Goal: Task Accomplishment & Management: Use online tool/utility

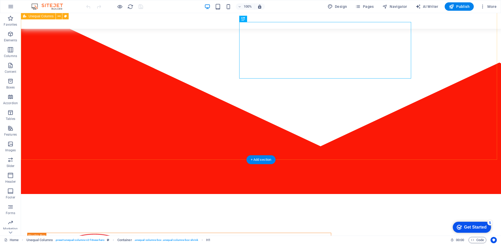
scroll to position [52, 0]
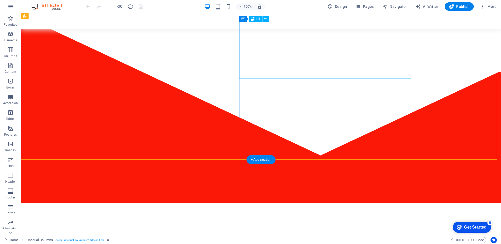
drag, startPoint x: 396, startPoint y: 70, endPoint x: 393, endPoint y: 69, distance: 3.0
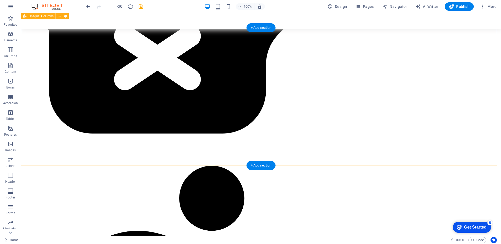
scroll to position [708, 0]
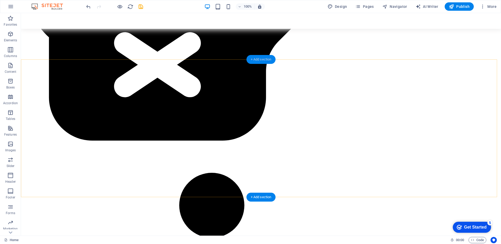
click at [264, 62] on div "+ Add section" at bounding box center [261, 59] width 29 height 9
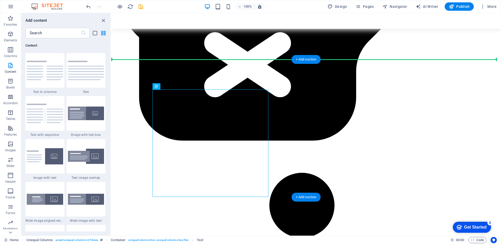
drag, startPoint x: 264, startPoint y: 111, endPoint x: 282, endPoint y: 111, distance: 17.8
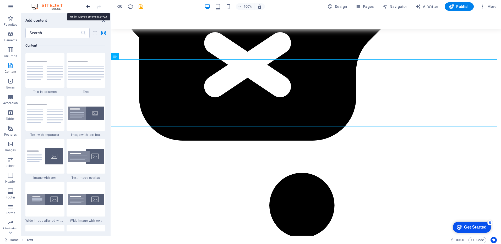
click at [89, 6] on icon "undo" at bounding box center [88, 7] width 6 height 6
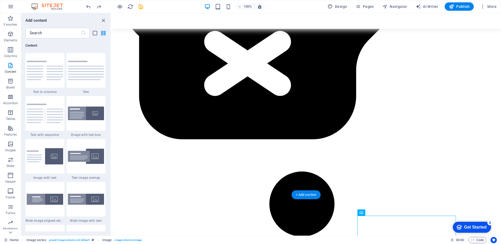
scroll to position [712, 0]
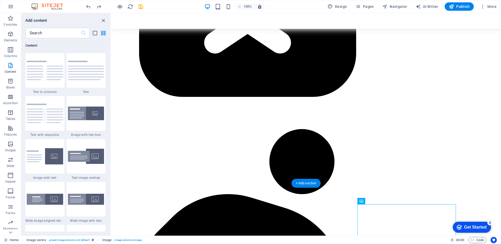
drag, startPoint x: 389, startPoint y: 229, endPoint x: 376, endPoint y: 214, distance: 19.5
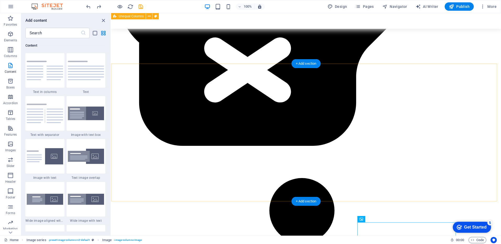
scroll to position [702, 0]
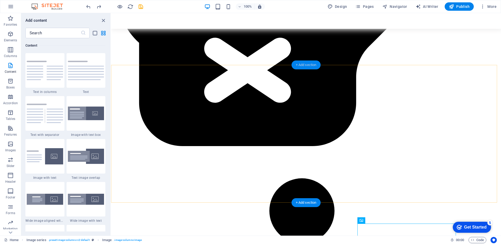
click at [308, 65] on div "+ Add section" at bounding box center [306, 65] width 29 height 9
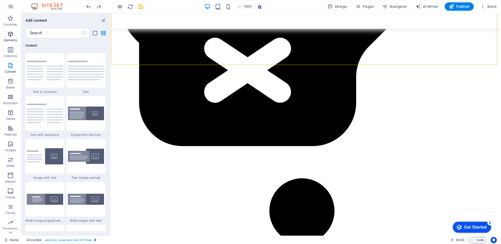
click at [9, 35] on icon "button" at bounding box center [10, 34] width 6 height 6
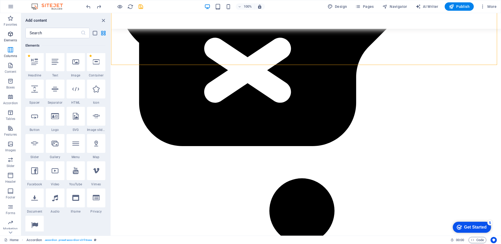
scroll to position [56, 0]
click at [76, 64] on icon at bounding box center [75, 62] width 7 height 7
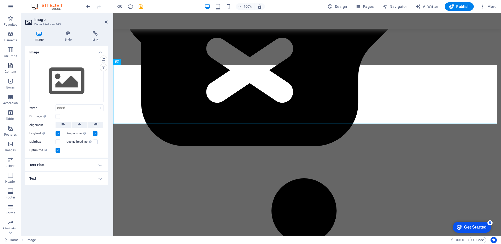
click at [8, 68] on icon "button" at bounding box center [10, 65] width 6 height 6
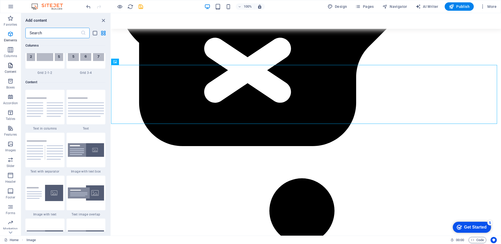
scroll to position [917, 0]
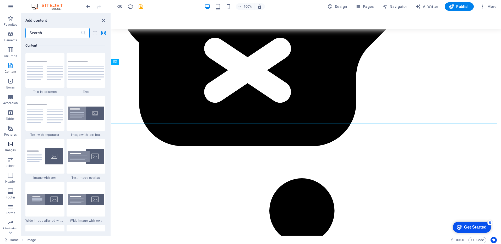
click at [9, 144] on icon "button" at bounding box center [10, 144] width 6 height 6
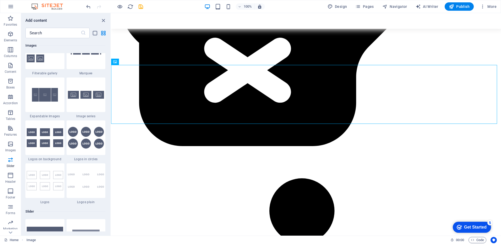
scroll to position [2711, 0]
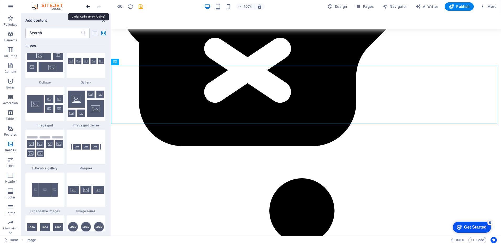
click at [89, 6] on icon "undo" at bounding box center [88, 7] width 6 height 6
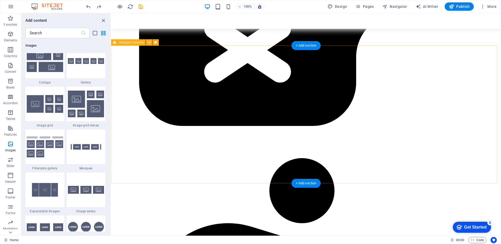
scroll to position [722, 0]
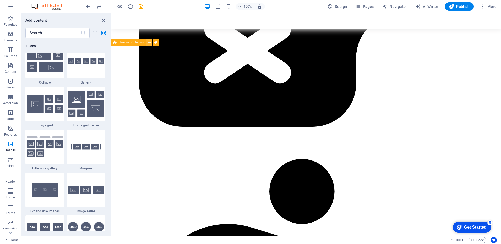
click at [149, 42] on icon at bounding box center [149, 43] width 3 height 6
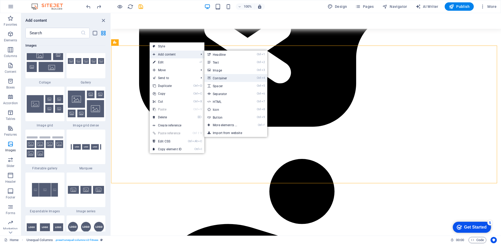
click at [224, 76] on link "Ctrl 4 Container" at bounding box center [225, 78] width 43 height 8
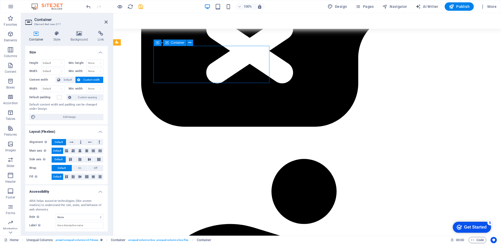
click at [179, 41] on div "Container" at bounding box center [175, 43] width 24 height 6
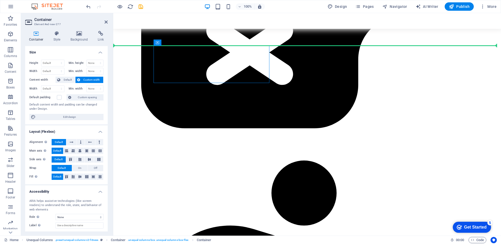
drag, startPoint x: 292, startPoint y: 55, endPoint x: 198, endPoint y: 43, distance: 94.3
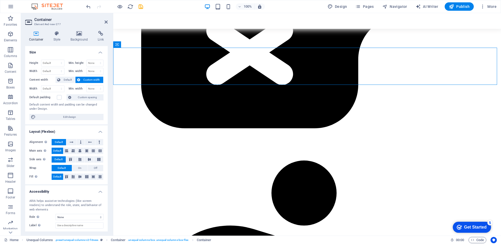
scroll to position [720, 0]
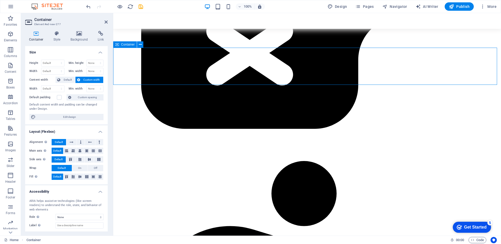
drag, startPoint x: 168, startPoint y: 59, endPoint x: 265, endPoint y: 63, distance: 96.6
click at [88, 6] on icon "undo" at bounding box center [88, 7] width 6 height 6
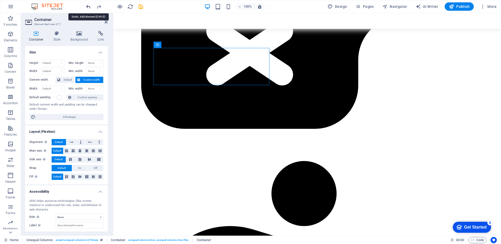
click at [88, 6] on icon "undo" at bounding box center [88, 7] width 6 height 6
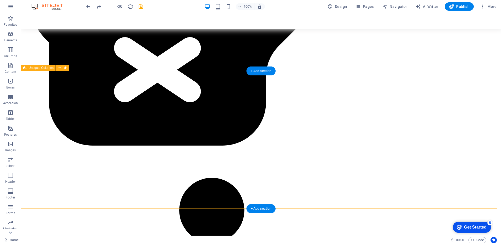
scroll to position [693, 0]
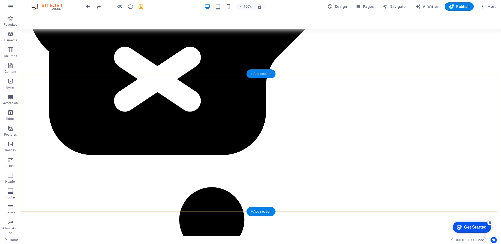
click at [268, 76] on div "+ Add section" at bounding box center [261, 73] width 29 height 9
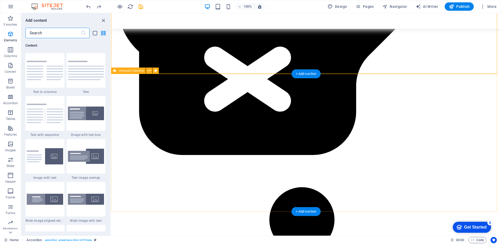
scroll to position [917, 0]
click at [310, 74] on div "+ Add section" at bounding box center [306, 73] width 29 height 9
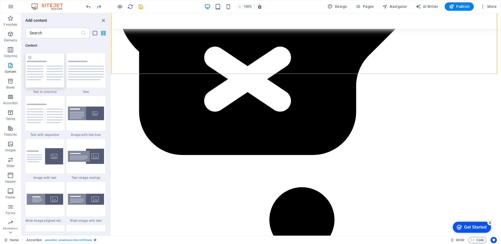
click at [53, 72] on img at bounding box center [45, 70] width 36 height 19
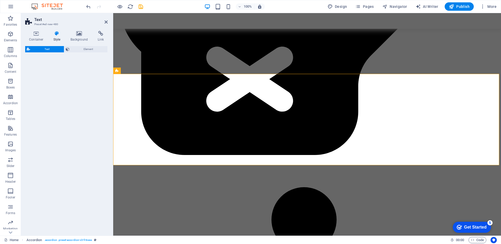
select select "rem"
select select "preset-text-v2-columns"
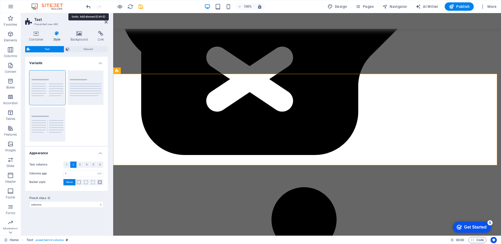
click at [87, 7] on icon "undo" at bounding box center [88, 7] width 6 height 6
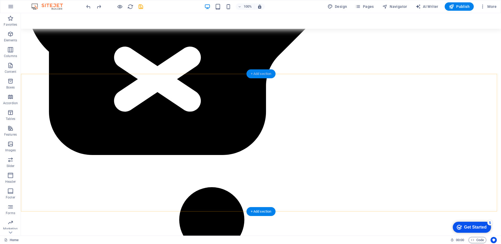
click at [266, 74] on div "+ Add section" at bounding box center [261, 73] width 29 height 9
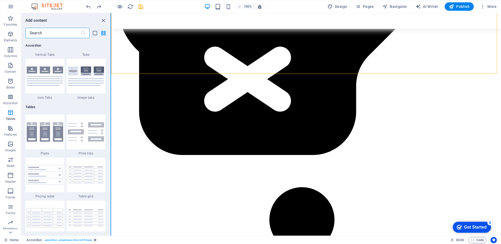
scroll to position [1704, 0]
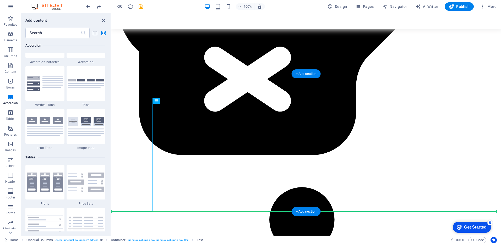
drag, startPoint x: 266, startPoint y: 144, endPoint x: 292, endPoint y: 145, distance: 25.7
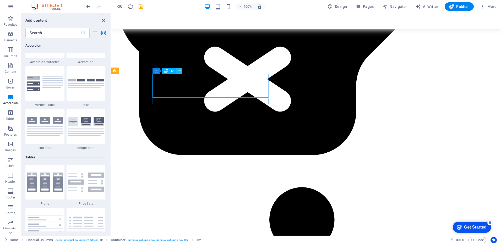
click at [179, 71] on icon at bounding box center [179, 71] width 3 height 6
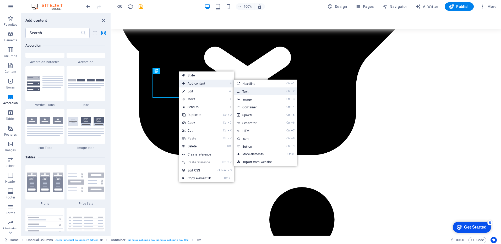
click at [250, 91] on link "Ctrl 2 Text" at bounding box center [255, 92] width 43 height 8
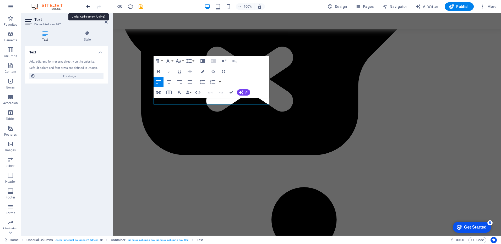
click at [87, 6] on icon "undo" at bounding box center [88, 7] width 6 height 6
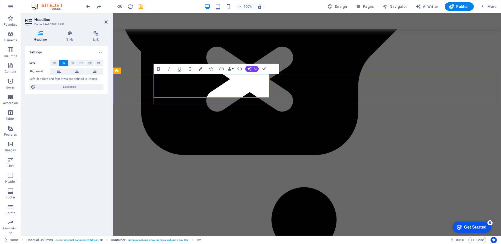
drag, startPoint x: 269, startPoint y: 85, endPoint x: 281, endPoint y: 85, distance: 12.1
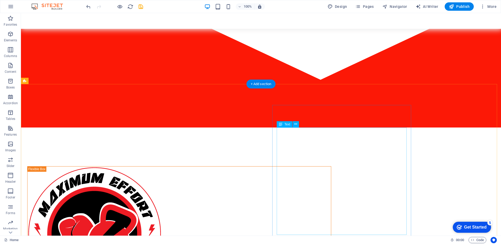
scroll to position [143, 0]
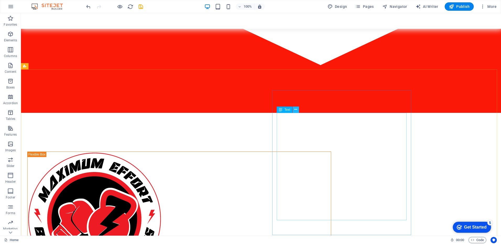
click at [297, 110] on icon at bounding box center [295, 110] width 3 height 6
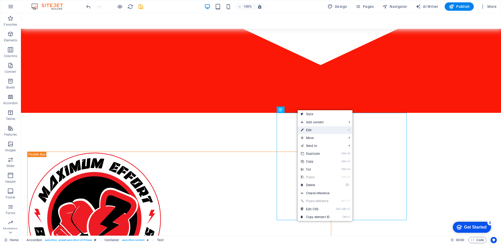
click at [311, 129] on link "⏎ Edit" at bounding box center [315, 130] width 35 height 8
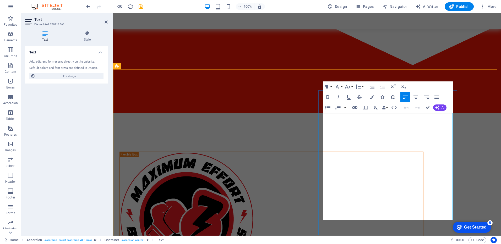
drag, startPoint x: 323, startPoint y: 117, endPoint x: 423, endPoint y: 214, distance: 139.2
click at [326, 96] on icon "button" at bounding box center [328, 97] width 6 height 6
click at [337, 88] on icon "button" at bounding box center [337, 87] width 6 height 6
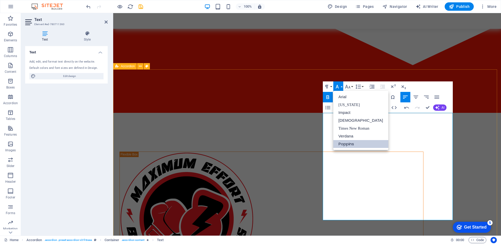
scroll to position [0, 0]
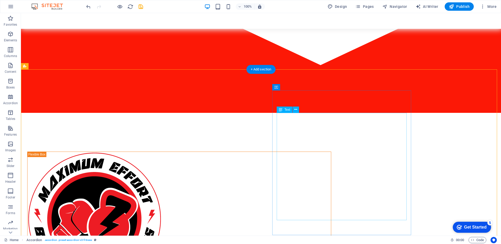
click at [296, 109] on icon at bounding box center [295, 110] width 3 height 6
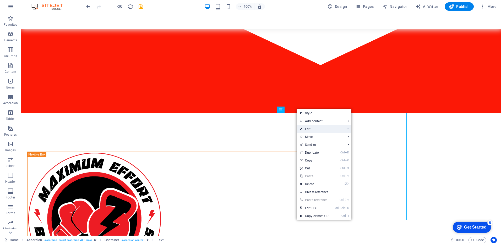
click at [319, 130] on link "⏎ Edit" at bounding box center [314, 129] width 35 height 8
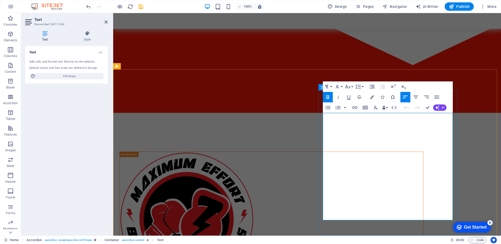
drag, startPoint x: 346, startPoint y: 135, endPoint x: 324, endPoint y: 131, distance: 21.9
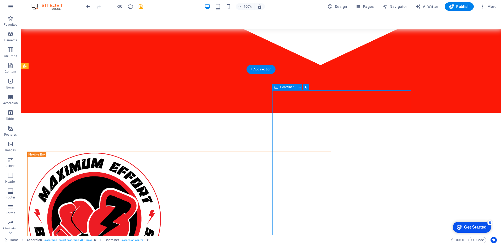
drag, startPoint x: 229, startPoint y: 136, endPoint x: 328, endPoint y: 137, distance: 98.3
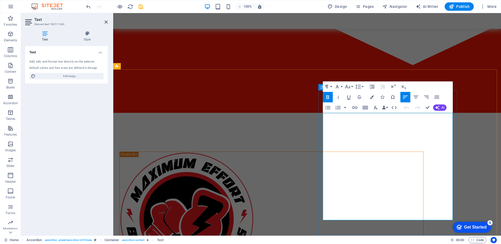
drag, startPoint x: 352, startPoint y: 137, endPoint x: 421, endPoint y: 211, distance: 101.1
click at [328, 96] on icon "button" at bounding box center [328, 97] width 6 height 6
click at [339, 87] on icon "button" at bounding box center [337, 87] width 6 height 6
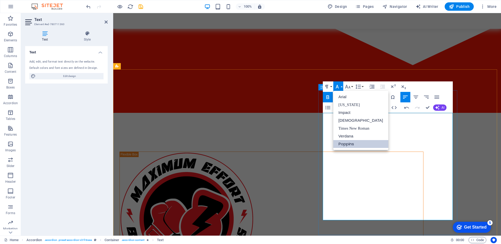
drag, startPoint x: 414, startPoint y: 142, endPoint x: 417, endPoint y: 143, distance: 3.1
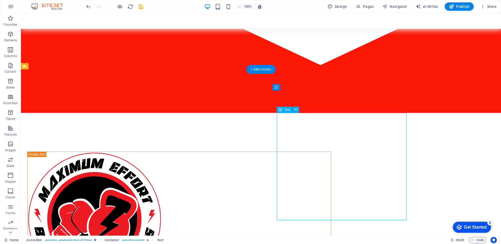
drag, startPoint x: 301, startPoint y: 135, endPoint x: 325, endPoint y: 134, distance: 23.6
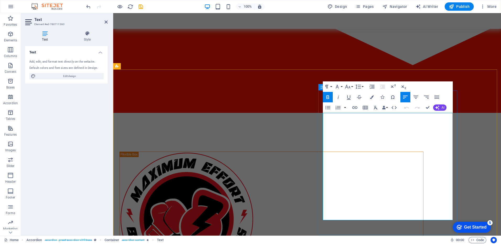
drag, startPoint x: 345, startPoint y: 136, endPoint x: 319, endPoint y: 137, distance: 25.7
click at [328, 97] on icon "button" at bounding box center [328, 97] width 6 height 6
click at [338, 85] on icon "button" at bounding box center [337, 87] width 6 height 6
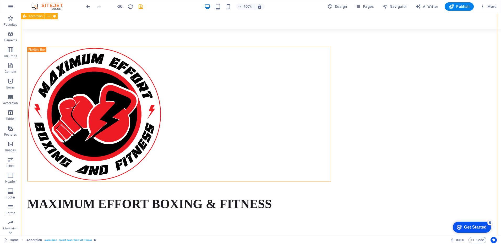
scroll to position [274, 0]
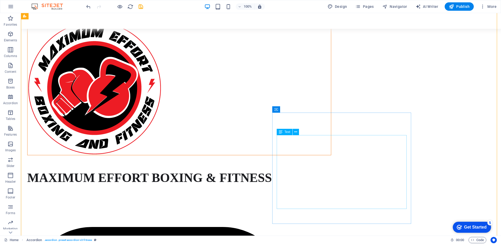
click at [294, 133] on button at bounding box center [296, 132] width 6 height 6
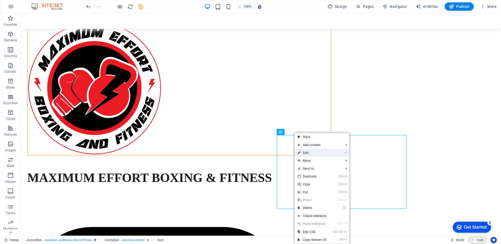
click at [322, 152] on link "⏎ Edit" at bounding box center [312, 153] width 35 height 8
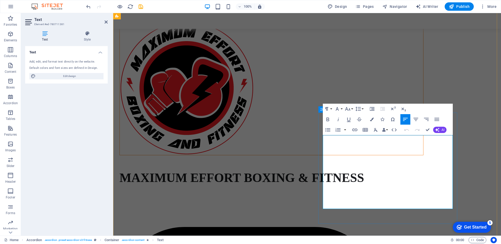
drag, startPoint x: 381, startPoint y: 200, endPoint x: 321, endPoint y: 137, distance: 87.2
click at [326, 119] on icon "button" at bounding box center [328, 119] width 6 height 6
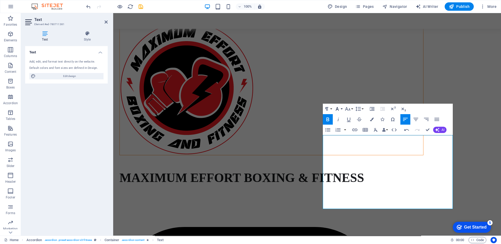
click at [338, 107] on icon "button" at bounding box center [337, 109] width 6 height 6
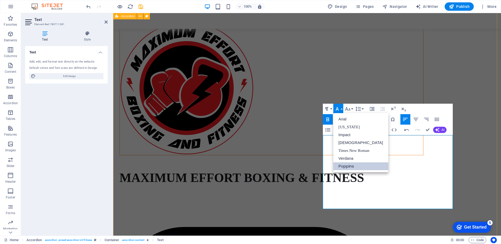
scroll to position [0, 0]
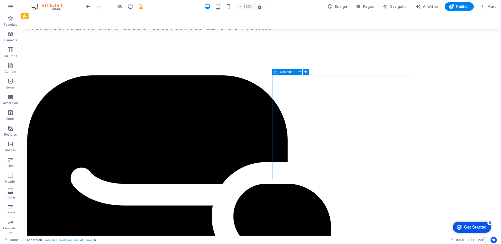
scroll to position [431, 0]
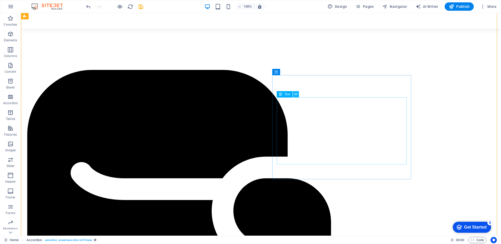
click at [296, 95] on icon at bounding box center [295, 95] width 3 height 6
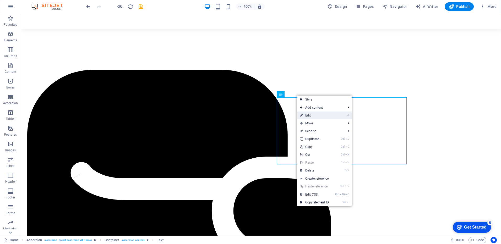
click at [315, 115] on link "⏎ Edit" at bounding box center [314, 116] width 35 height 8
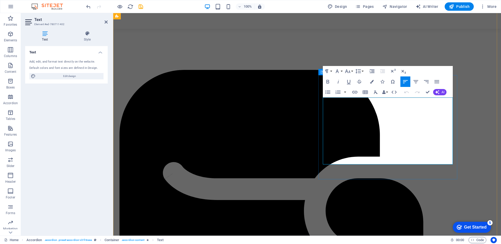
drag, startPoint x: 396, startPoint y: 161, endPoint x: 321, endPoint y: 102, distance: 95.8
click at [327, 81] on icon "button" at bounding box center [328, 82] width 6 height 6
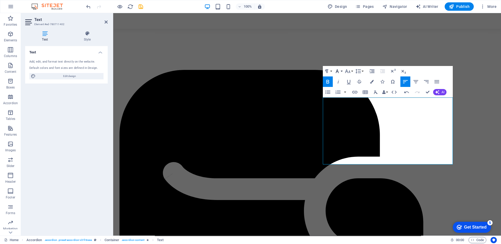
click at [338, 70] on icon "button" at bounding box center [337, 71] width 6 height 6
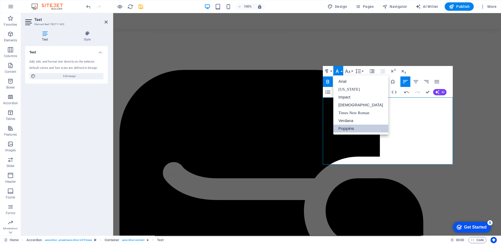
scroll to position [0, 0]
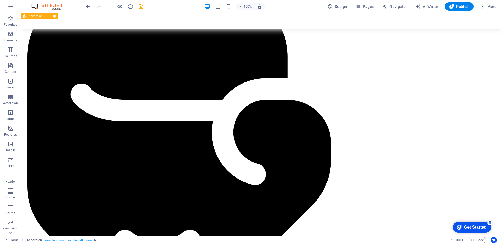
scroll to position [536, 0]
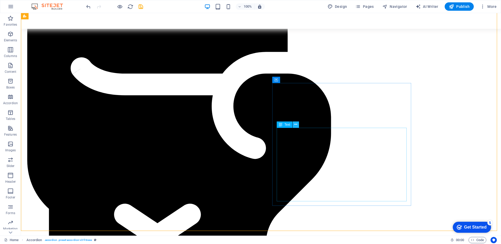
click at [296, 125] on icon at bounding box center [295, 125] width 3 height 6
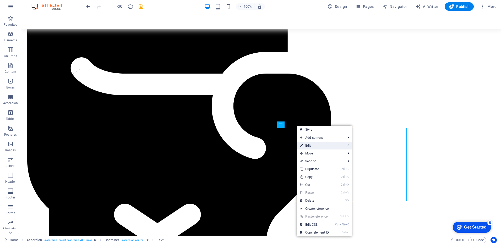
click at [309, 148] on link "⏎ Edit" at bounding box center [314, 146] width 35 height 8
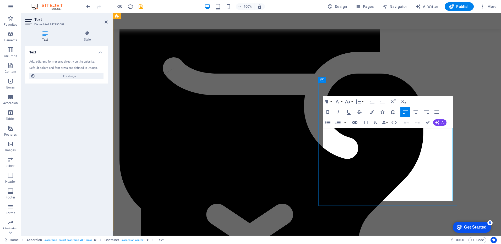
drag, startPoint x: 371, startPoint y: 193, endPoint x: 324, endPoint y: 130, distance: 78.6
drag, startPoint x: 214, startPoint y: 124, endPoint x: 327, endPoint y: 111, distance: 113.8
click at [327, 111] on icon "button" at bounding box center [327, 112] width 3 height 4
click at [338, 100] on icon "button" at bounding box center [337, 102] width 3 height 4
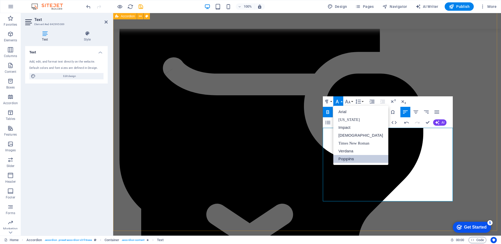
scroll to position [0, 0]
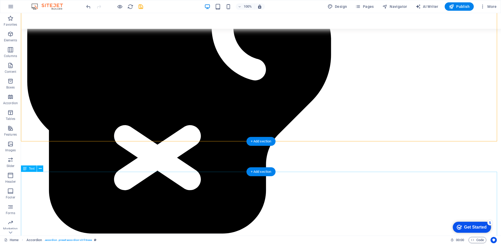
scroll to position [667, 0]
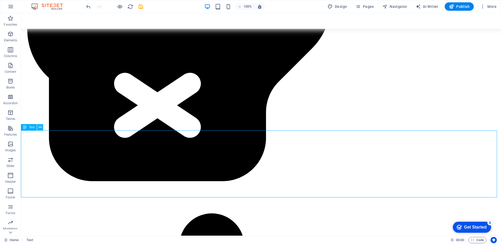
click at [41, 127] on icon at bounding box center [40, 128] width 3 height 6
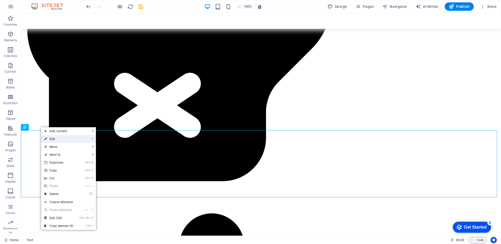
click at [57, 140] on link "⏎ Edit" at bounding box center [58, 139] width 35 height 8
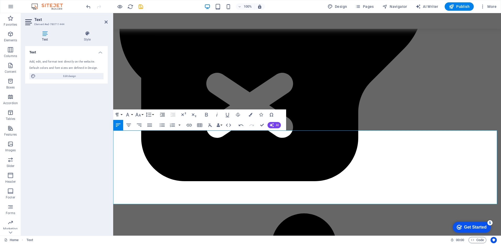
drag, startPoint x: 193, startPoint y: 161, endPoint x: 114, endPoint y: 161, distance: 80.0
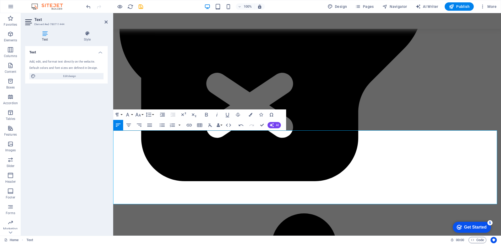
copy p "love to chat with regarding your goals.."
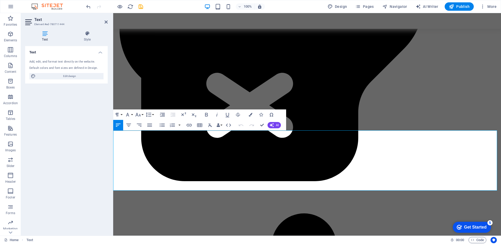
drag, startPoint x: 151, startPoint y: 172, endPoint x: 111, endPoint y: 132, distance: 56.4
click at [206, 113] on icon "button" at bounding box center [206, 115] width 3 height 4
click at [75, 150] on div "Text Add, edit, and format text directly on the website. Default colors and fon…" at bounding box center [66, 139] width 83 height 186
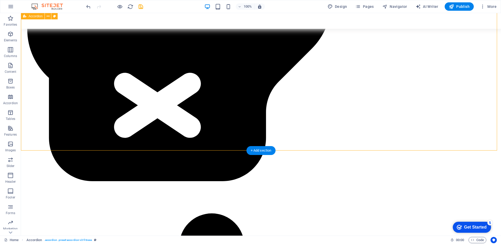
scroll to position [589, 0]
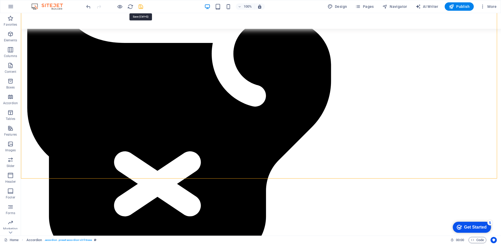
click at [141, 7] on icon "save" at bounding box center [141, 7] width 6 height 6
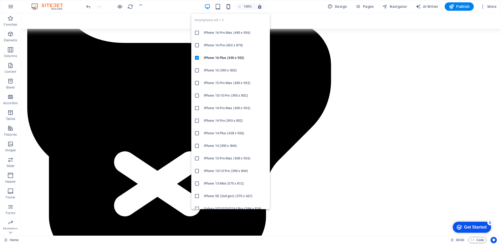
click at [229, 6] on icon "button" at bounding box center [228, 7] width 6 height 6
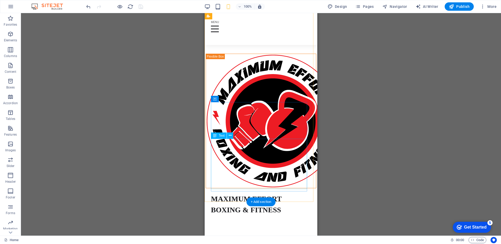
scroll to position [105, 0]
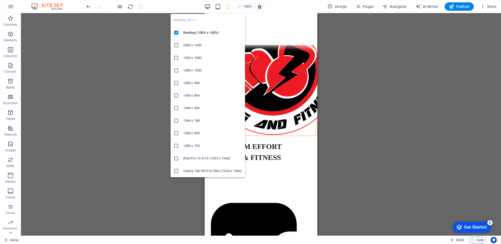
click at [209, 5] on icon "button" at bounding box center [207, 7] width 6 height 6
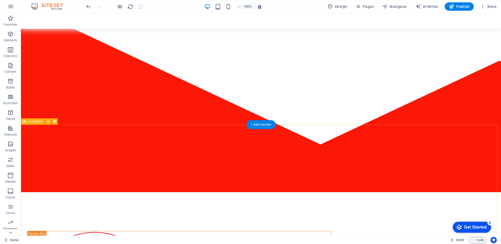
scroll to position [52, 0]
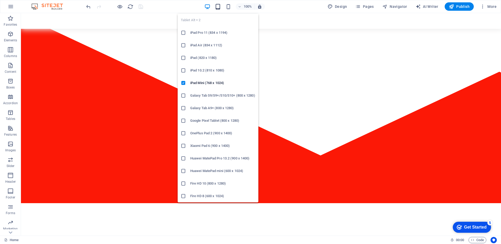
click at [218, 7] on icon "button" at bounding box center [218, 7] width 6 height 6
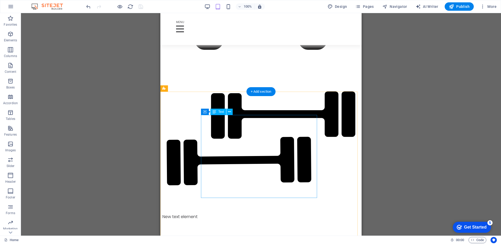
scroll to position [1550, 0]
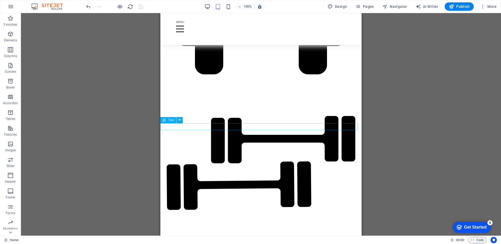
click at [142, 6] on icon "save" at bounding box center [141, 7] width 6 height 6
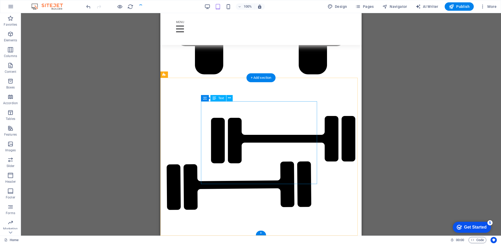
scroll to position [1596, 0]
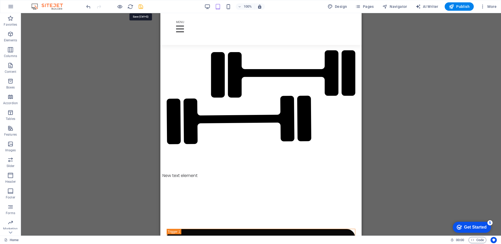
click at [139, 4] on icon "save" at bounding box center [141, 7] width 6 height 6
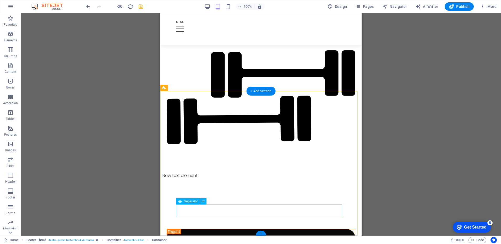
scroll to position [1583, 0]
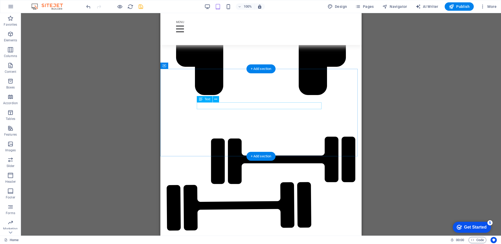
scroll to position [1517, 0]
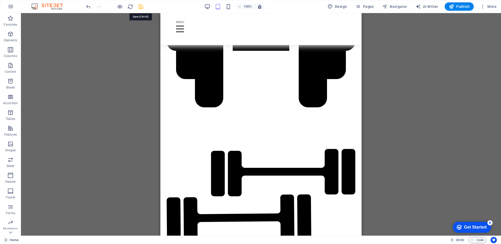
click at [139, 5] on icon "save" at bounding box center [141, 7] width 6 height 6
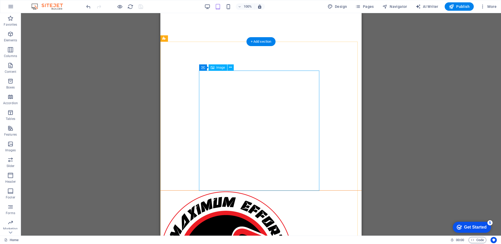
scroll to position [0, 0]
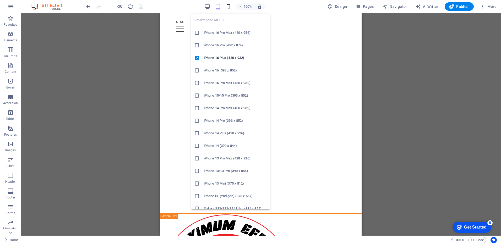
click at [230, 7] on icon "button" at bounding box center [228, 7] width 6 height 6
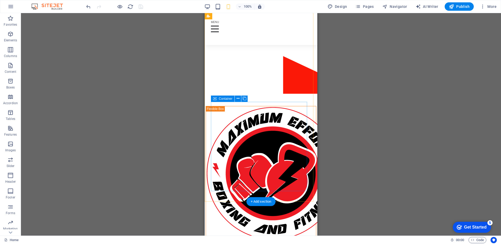
scroll to position [79, 0]
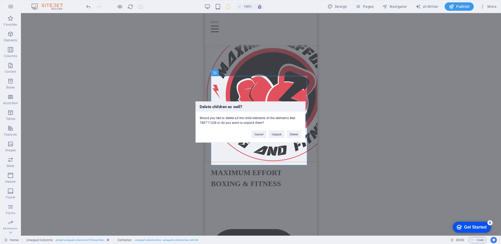
click at [285, 163] on div "Delete children as well? Would you like to delete all the child elements of the…" at bounding box center [250, 122] width 501 height 244
click at [294, 136] on button "Delete" at bounding box center [294, 135] width 15 height 8
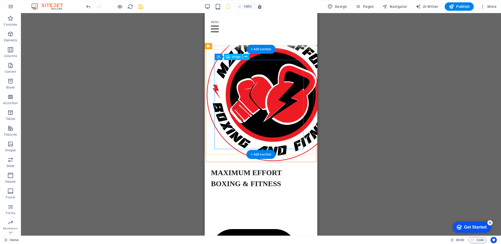
scroll to position [0, 0]
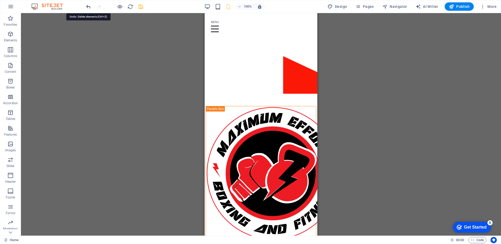
click at [89, 7] on icon "undo" at bounding box center [88, 7] width 6 height 6
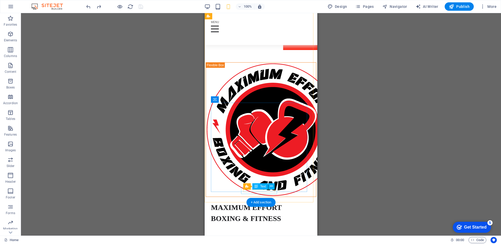
scroll to position [52, 0]
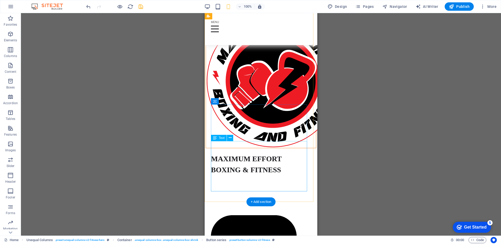
scroll to position [50, 0]
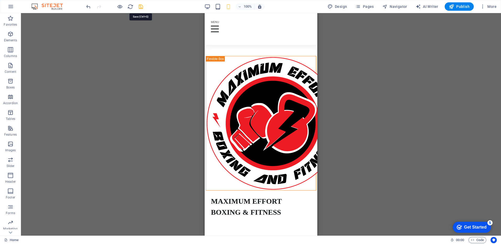
click at [141, 7] on icon "save" at bounding box center [141, 7] width 6 height 6
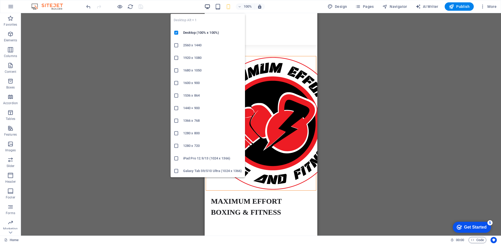
click at [209, 6] on icon "button" at bounding box center [207, 7] width 6 height 6
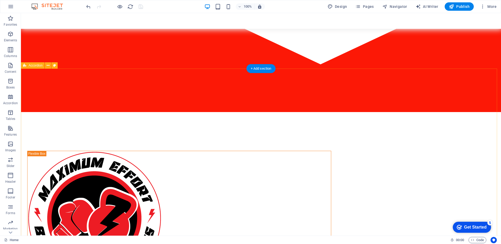
scroll to position [0, 0]
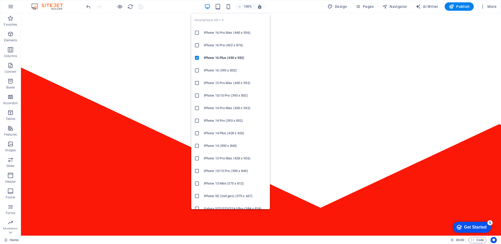
click at [212, 32] on h6 "iPhone 16 Pro Max (440 x 956)" at bounding box center [235, 33] width 63 height 6
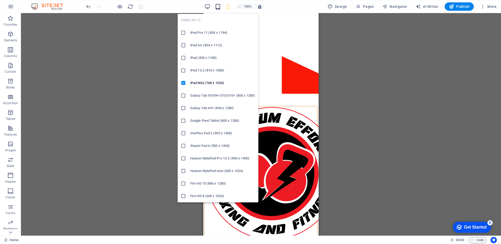
click at [218, 6] on icon "button" at bounding box center [218, 7] width 6 height 6
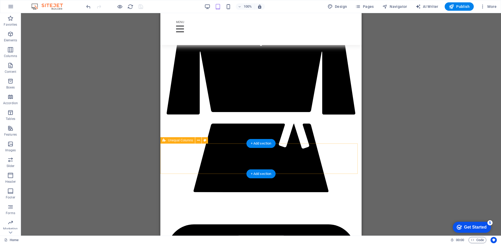
scroll to position [757, 0]
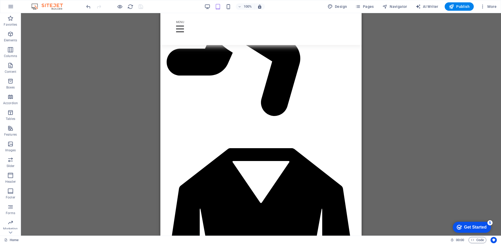
click at [208, 3] on div "100%" at bounding box center [234, 6] width 61 height 8
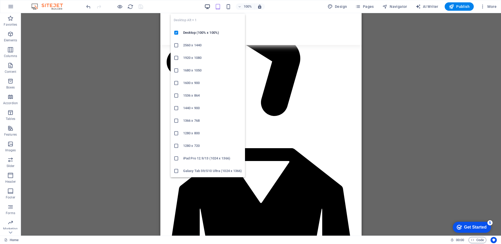
click at [209, 7] on icon "button" at bounding box center [207, 7] width 6 height 6
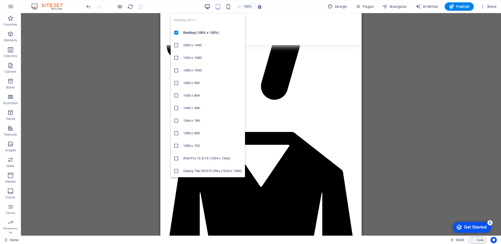
scroll to position [741, 0]
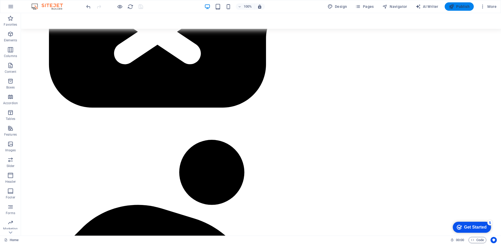
click at [458, 7] on span "Publish" at bounding box center [459, 6] width 21 height 5
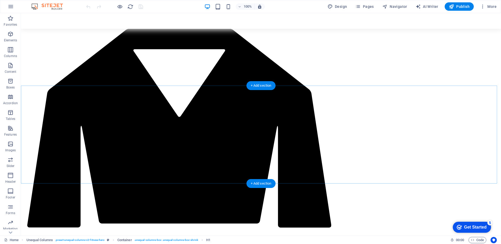
scroll to position [1337, 0]
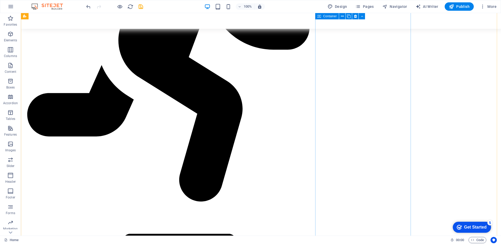
scroll to position [1022, 0]
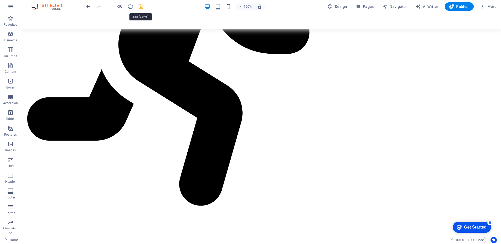
click at [142, 6] on icon "save" at bounding box center [141, 7] width 6 height 6
click at [465, 7] on span "Publish" at bounding box center [459, 6] width 21 height 5
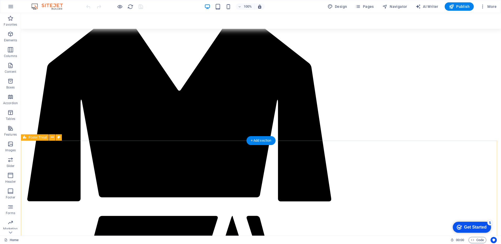
scroll to position [1350, 0]
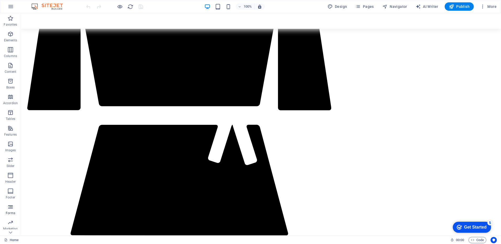
click at [8, 207] on icon "button" at bounding box center [10, 207] width 6 height 6
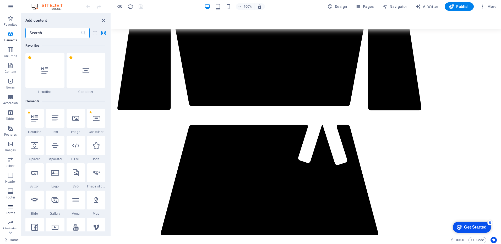
scroll to position [3827, 0]
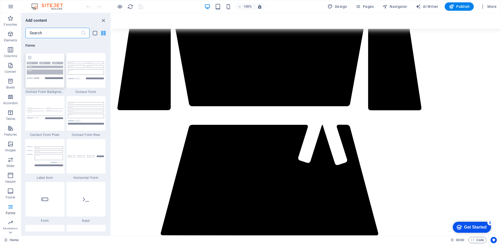
click at [52, 73] on img at bounding box center [45, 70] width 36 height 17
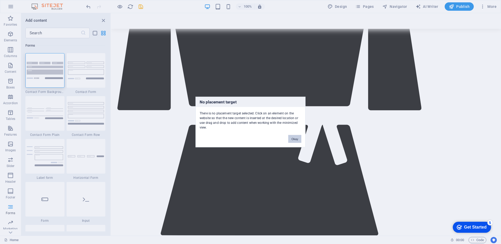
click at [300, 140] on button "Okay" at bounding box center [294, 139] width 13 height 8
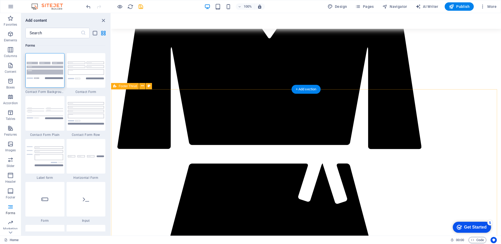
scroll to position [1350, 0]
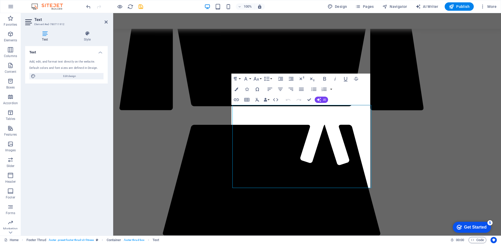
click at [62, 77] on span "Edit design" at bounding box center [69, 76] width 65 height 6
select select "800"
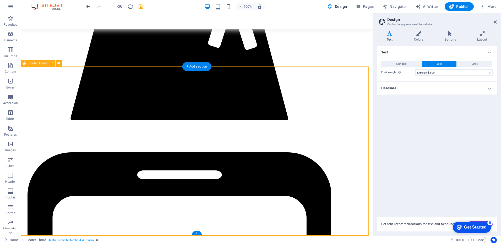
scroll to position [1356, 0]
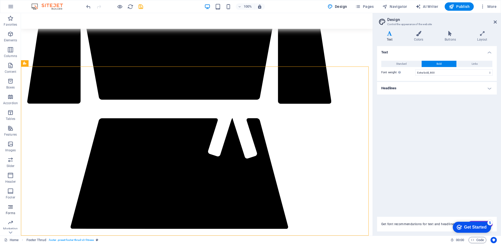
click at [12, 207] on icon "button" at bounding box center [10, 207] width 6 height 6
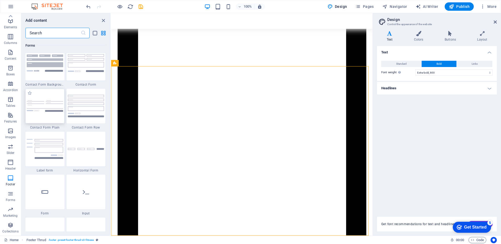
scroll to position [3801, 0]
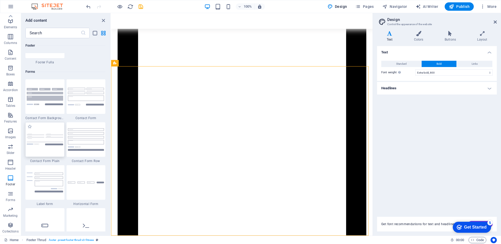
click at [50, 140] on img at bounding box center [45, 140] width 36 height 12
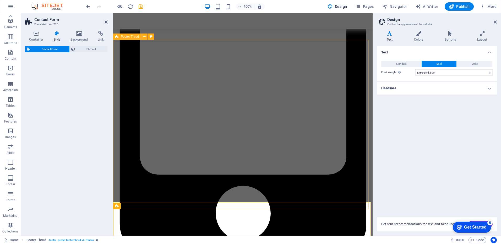
select select "rem"
select select "preset-contact-form-v3-plain"
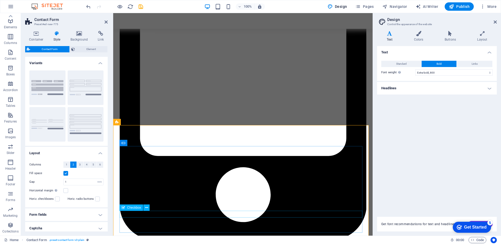
scroll to position [1567, 0]
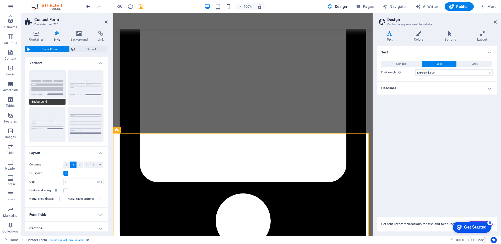
click at [46, 89] on button "Background" at bounding box center [47, 88] width 36 height 35
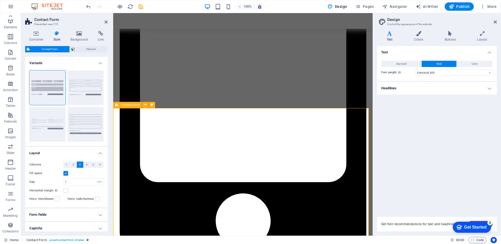
scroll to position [1593, 0]
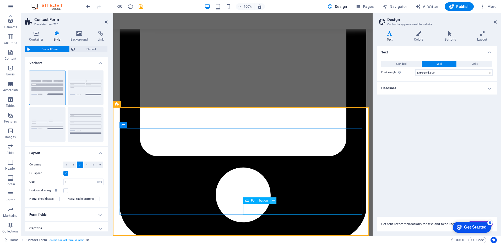
click at [273, 200] on icon at bounding box center [273, 201] width 3 height 6
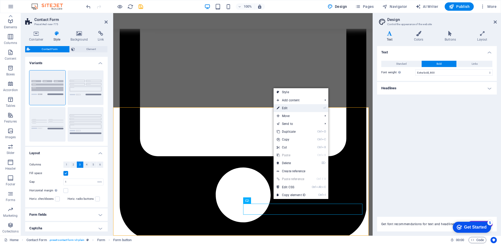
click at [303, 109] on link "⏎ Edit" at bounding box center [291, 108] width 35 height 8
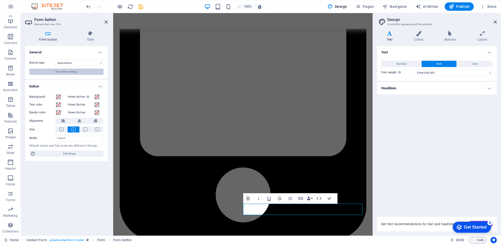
click at [95, 72] on button "Show form settings" at bounding box center [66, 72] width 74 height 6
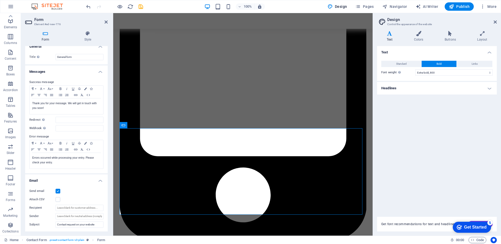
scroll to position [0, 0]
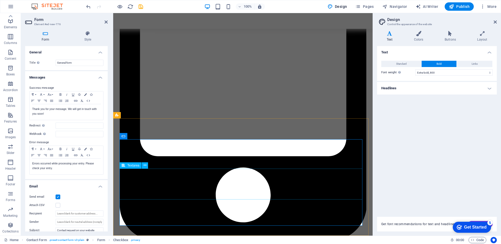
scroll to position [1582, 0]
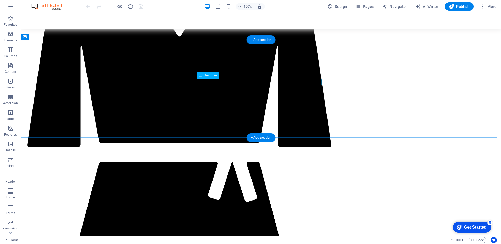
scroll to position [1271, 0]
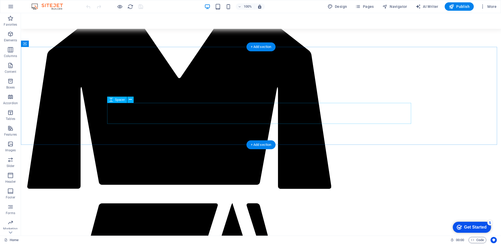
select select "px"
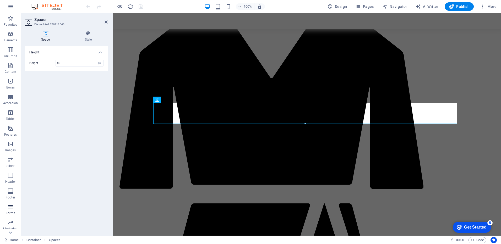
click at [10, 210] on span "Forms" at bounding box center [10, 210] width 21 height 13
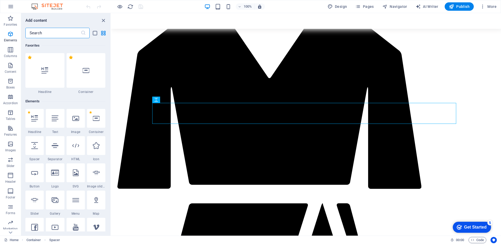
scroll to position [3827, 0]
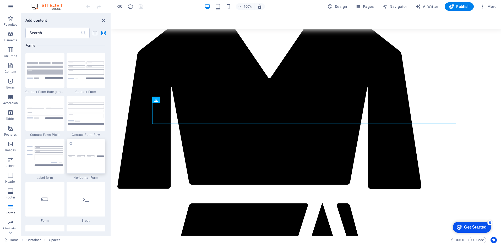
click at [77, 156] on img at bounding box center [86, 156] width 36 height 2
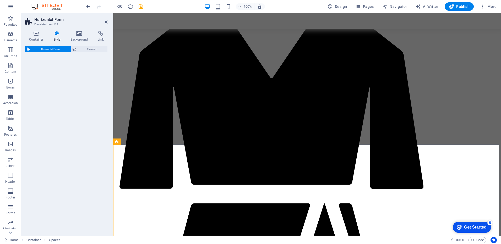
select select "rem"
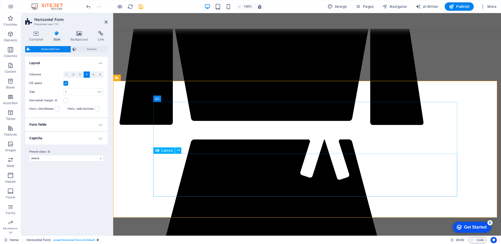
scroll to position [1323, 0]
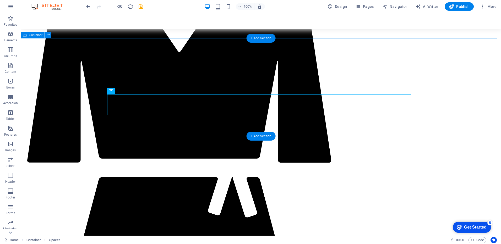
scroll to position [1271, 0]
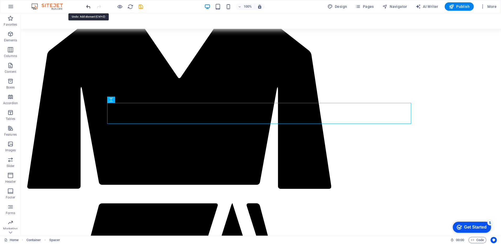
click at [89, 6] on icon "undo" at bounding box center [88, 7] width 6 height 6
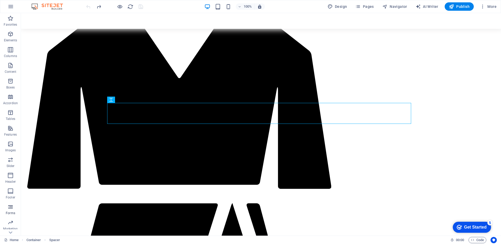
click at [10, 206] on icon "button" at bounding box center [10, 207] width 6 height 6
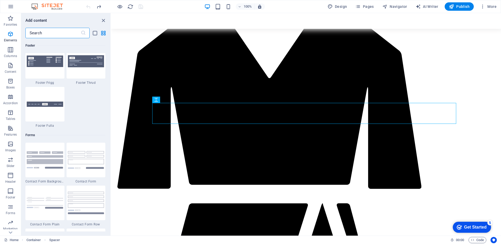
scroll to position [3827, 0]
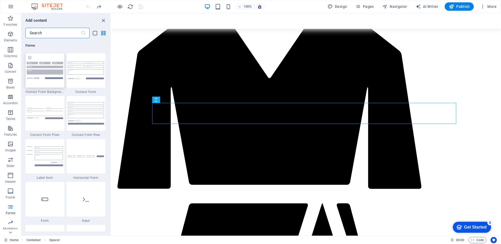
click at [46, 73] on img at bounding box center [45, 70] width 36 height 17
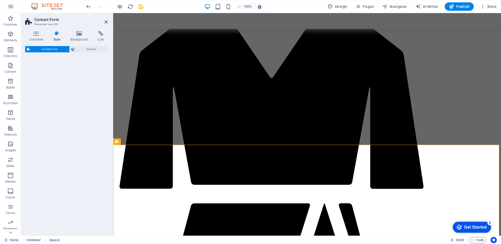
select select "rem"
select select "preset-contact-form-v3-background"
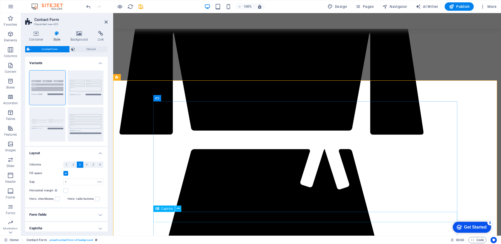
scroll to position [1402, 0]
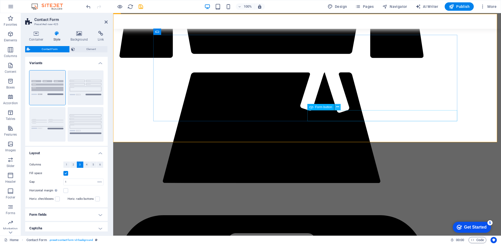
click at [338, 107] on icon at bounding box center [337, 107] width 3 height 6
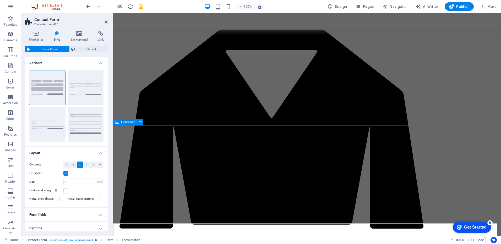
scroll to position [1192, 0]
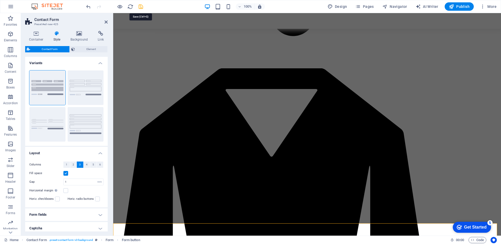
click at [139, 6] on icon "save" at bounding box center [141, 7] width 6 height 6
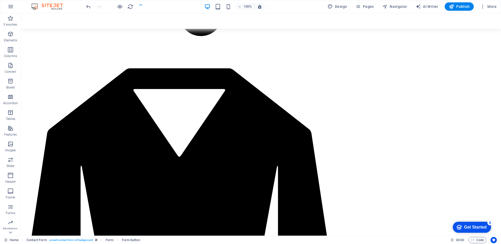
scroll to position [1393, 0]
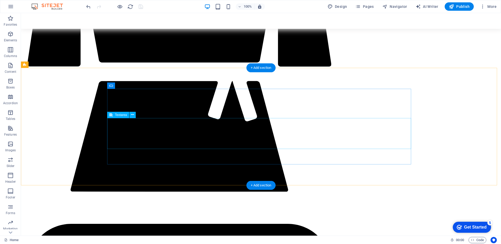
scroll to position [1341, 0]
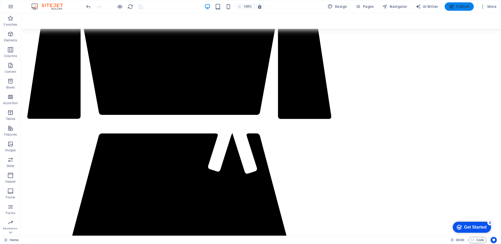
click at [460, 8] on span "Publish" at bounding box center [459, 6] width 21 height 5
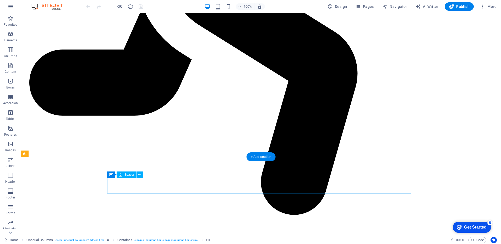
scroll to position [1389, 0]
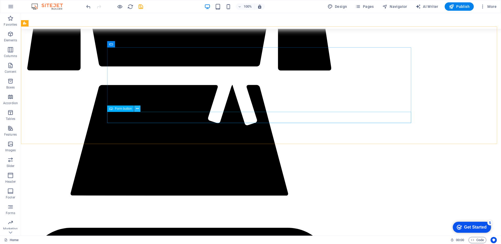
click at [137, 107] on icon at bounding box center [137, 109] width 3 height 6
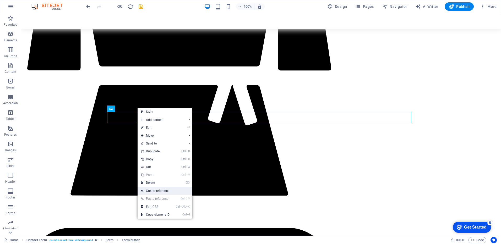
click at [165, 191] on link "Create reference" at bounding box center [165, 191] width 55 height 8
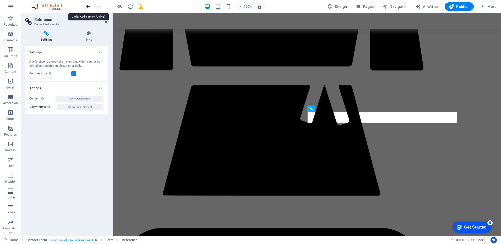
click at [89, 4] on icon "undo" at bounding box center [88, 7] width 6 height 6
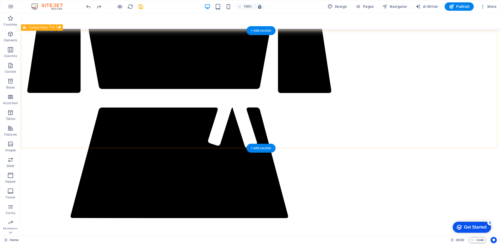
scroll to position [1363, 0]
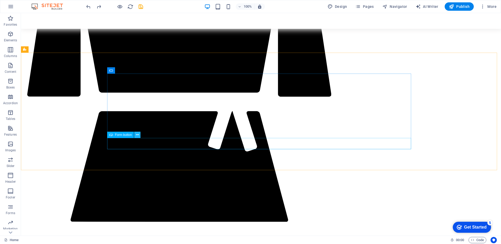
click at [137, 136] on icon at bounding box center [137, 135] width 3 height 6
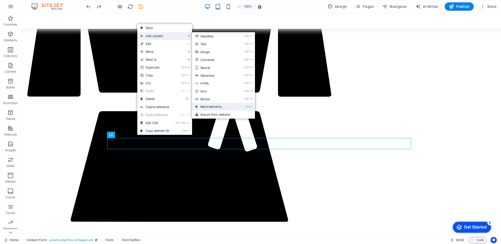
drag, startPoint x: 215, startPoint y: 107, endPoint x: 101, endPoint y: 99, distance: 114.6
click at [215, 107] on link "Ctrl ⏎ More elements ..." at bounding box center [213, 107] width 43 height 8
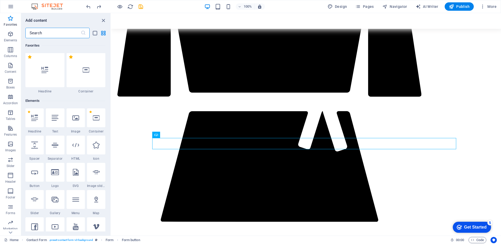
scroll to position [0, 0]
click at [90, 8] on icon "undo" at bounding box center [88, 7] width 6 height 6
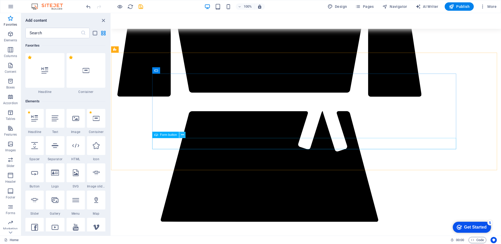
click at [183, 136] on icon at bounding box center [182, 135] width 3 height 6
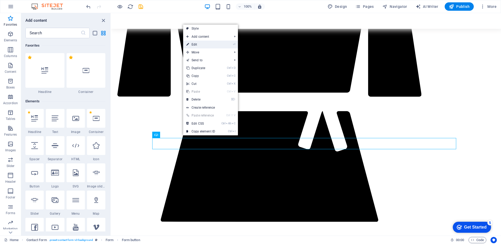
click at [203, 46] on link "⏎ Edit" at bounding box center [200, 45] width 35 height 8
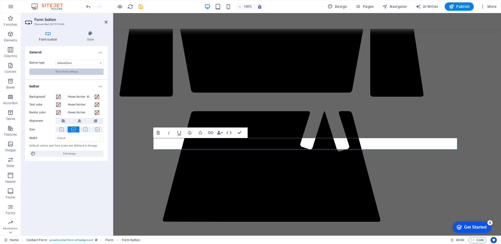
click at [87, 72] on button "Show form settings" at bounding box center [66, 72] width 74 height 6
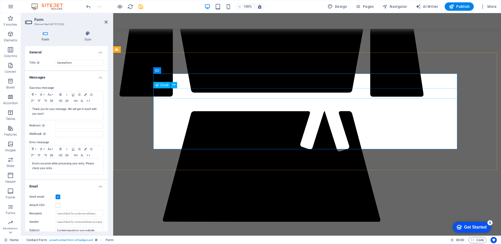
type input "m"
click at [70, 127] on input "Redirect Define a redirect target upon successful form submission; for example,…" at bounding box center [80, 126] width 48 height 6
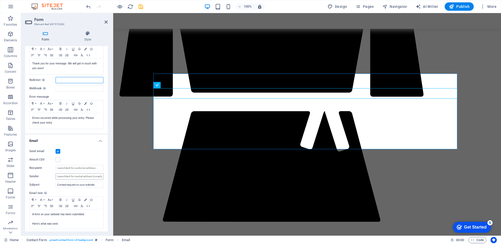
scroll to position [52, 0]
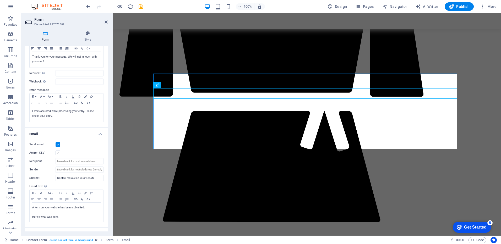
click at [58, 153] on label at bounding box center [58, 153] width 5 height 5
click at [0, 0] on input "Attach CSV" at bounding box center [0, 0] width 0 height 0
click at [58, 154] on label at bounding box center [58, 153] width 5 height 5
click at [0, 0] on input "Attach CSV" at bounding box center [0, 0] width 0 height 0
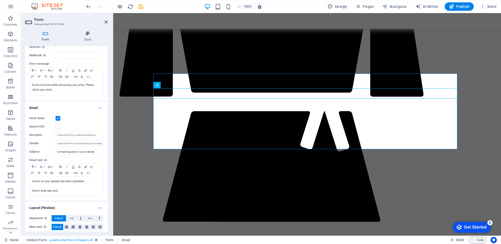
scroll to position [108, 0]
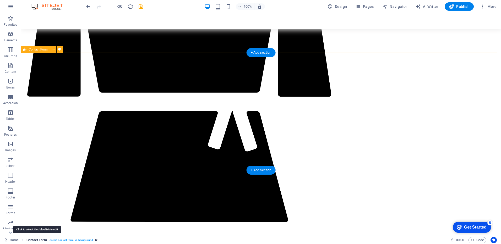
click at [37, 239] on span "Contact Form" at bounding box center [36, 240] width 20 height 6
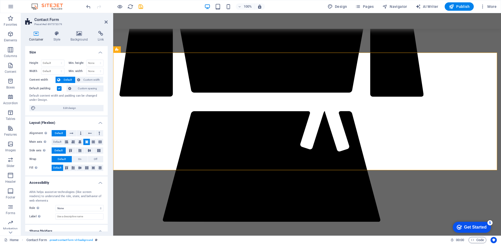
scroll to position [18, 0]
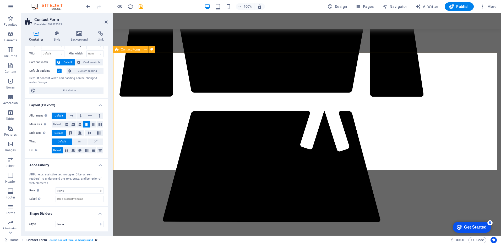
click at [69, 241] on span ". preset-contact-form-v3-background" at bounding box center [71, 240] width 44 height 6
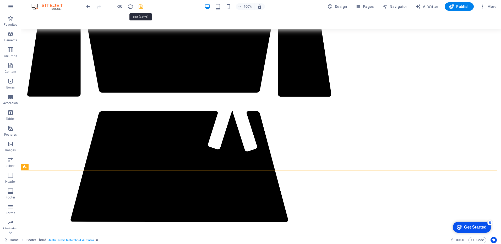
click at [143, 7] on icon "save" at bounding box center [141, 7] width 6 height 6
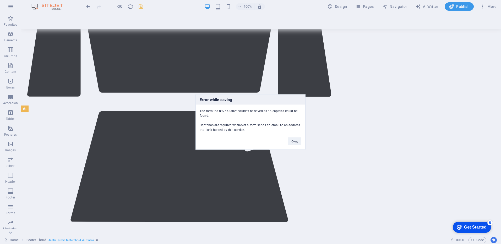
scroll to position [1422, 0]
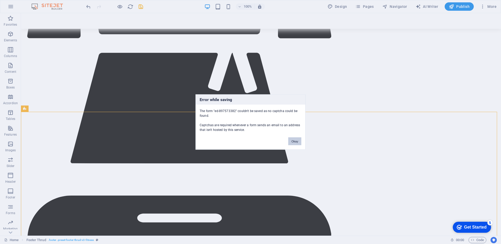
click at [295, 141] on button "Okay" at bounding box center [294, 142] width 13 height 8
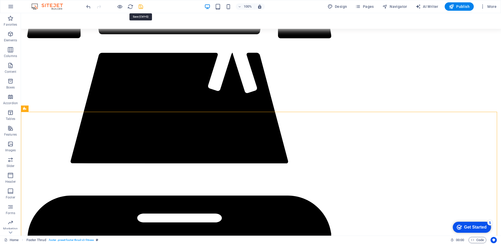
click at [140, 7] on icon "save" at bounding box center [141, 7] width 6 height 6
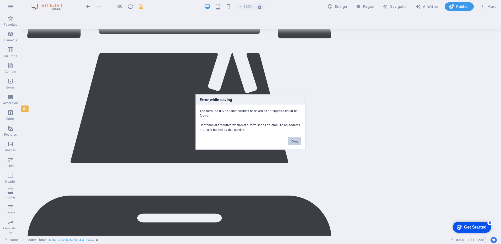
click at [297, 143] on button "Okay" at bounding box center [294, 142] width 13 height 8
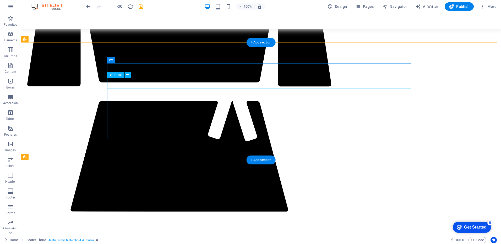
scroll to position [1369, 0]
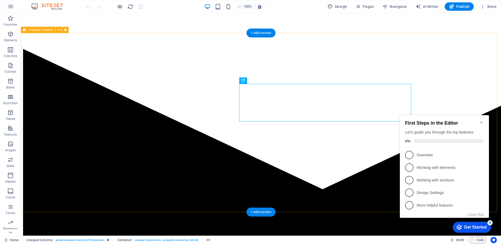
scroll to position [52, 0]
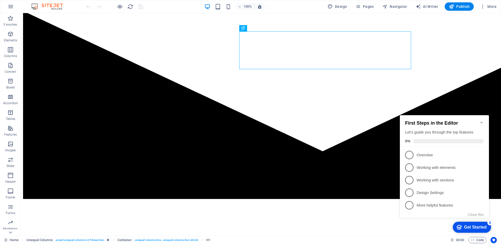
click at [481, 122] on icon "Minimize checklist" at bounding box center [482, 123] width 2 height 2
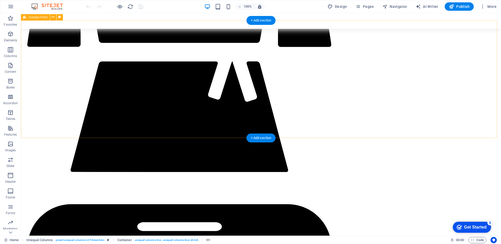
scroll to position [1416, 0]
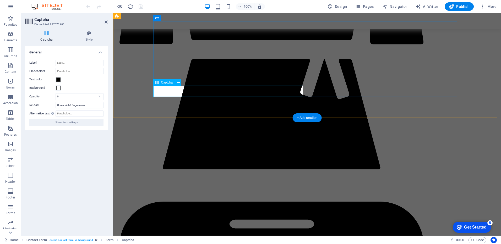
drag, startPoint x: 211, startPoint y: 90, endPoint x: 194, endPoint y: 90, distance: 16.8
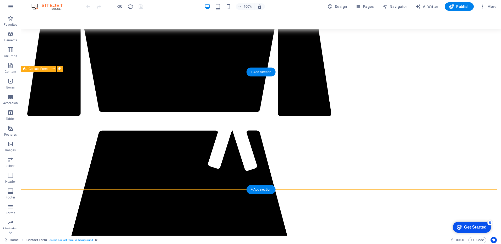
scroll to position [1337, 0]
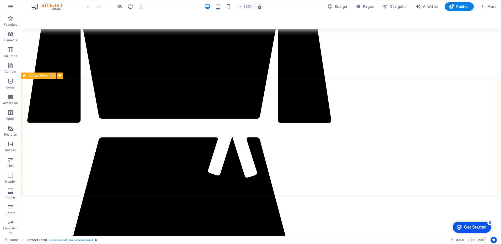
click at [54, 76] on icon at bounding box center [53, 76] width 3 height 6
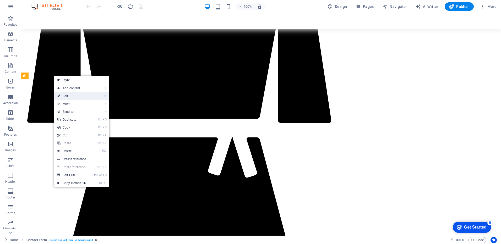
click at [77, 95] on link "⏎ Edit" at bounding box center [71, 96] width 35 height 8
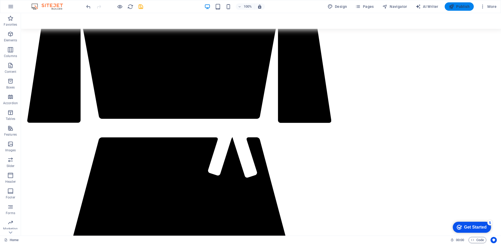
click at [460, 6] on span "Publish" at bounding box center [459, 6] width 21 height 5
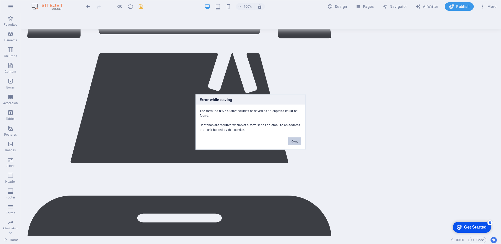
click at [295, 141] on button "Okay" at bounding box center [294, 142] width 13 height 8
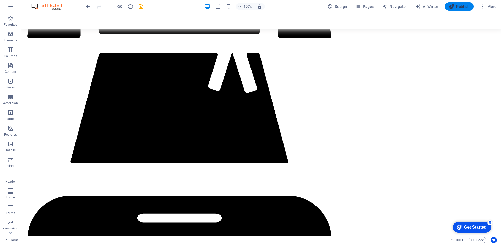
click at [457, 8] on span "Publish" at bounding box center [459, 6] width 21 height 5
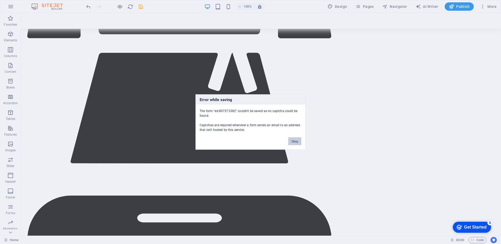
click at [295, 143] on button "Okay" at bounding box center [294, 142] width 13 height 8
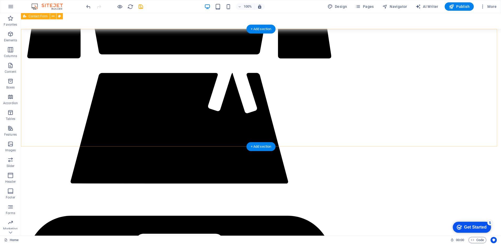
scroll to position [1369, 0]
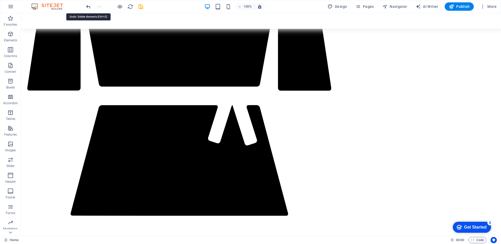
click at [89, 6] on icon "undo" at bounding box center [88, 7] width 6 height 6
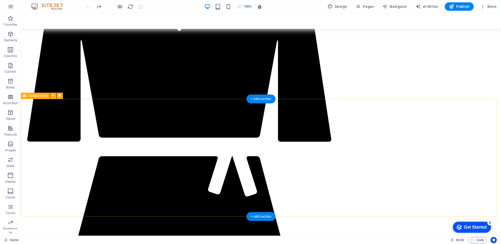
scroll to position [1317, 0]
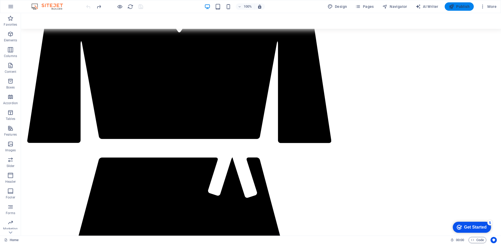
click at [458, 6] on span "Publish" at bounding box center [459, 6] width 21 height 5
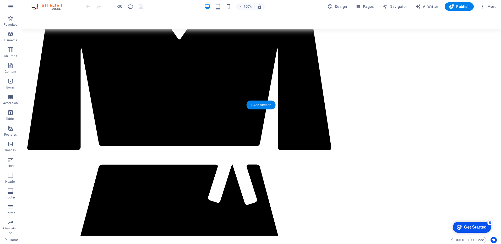
scroll to position [1311, 0]
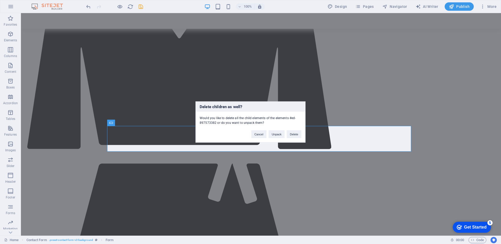
click at [225, 142] on div "Delete children as well? Would you like to delete all the child elements of the…" at bounding box center [251, 122] width 110 height 41
click at [235, 151] on div "Delete children as well? Would you like to delete all the child elements of the…" at bounding box center [250, 122] width 501 height 244
click at [300, 135] on button "Delete" at bounding box center [294, 135] width 15 height 8
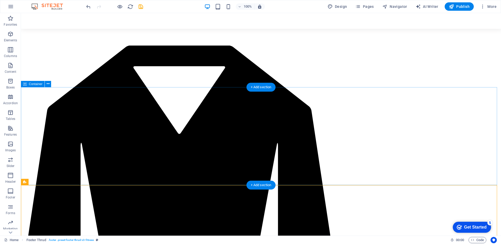
scroll to position [1206, 0]
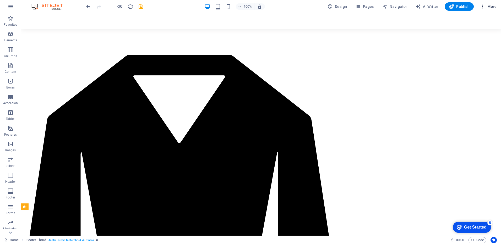
click at [487, 4] on span "More" at bounding box center [488, 6] width 17 height 5
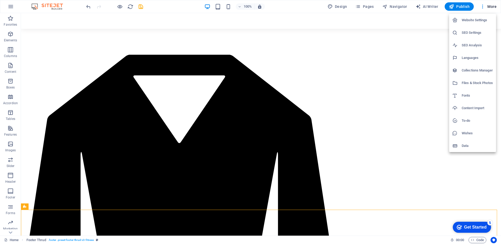
click at [485, 18] on h6 "Website Settings" at bounding box center [477, 20] width 31 height 6
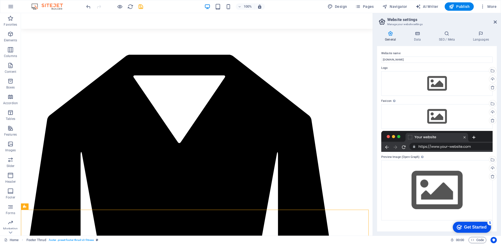
scroll to position [1213, 0]
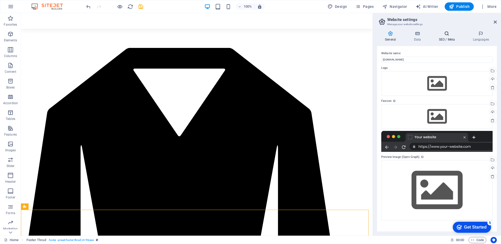
click at [447, 33] on icon at bounding box center [447, 33] width 32 height 5
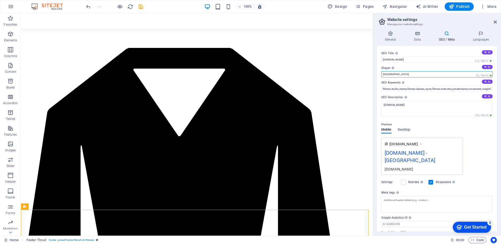
click at [455, 74] on input "Berlin" at bounding box center [436, 74] width 111 height 6
type input "B"
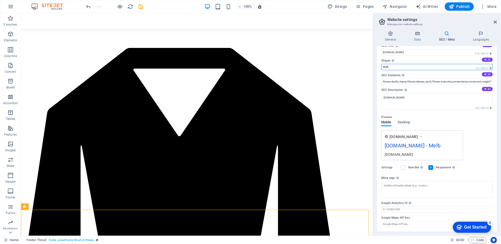
scroll to position [0, 0]
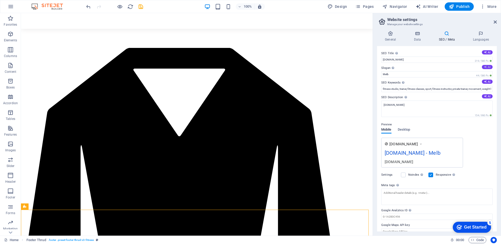
click at [488, 67] on button "AI" at bounding box center [487, 67] width 11 height 4
type input "Transform Your Fitness Journey [DATE]!"
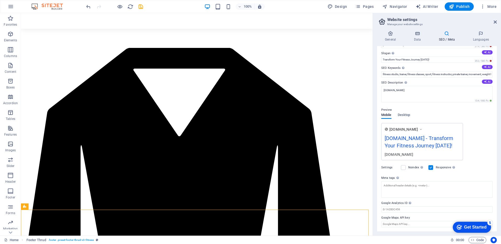
scroll to position [22, 0]
click at [404, 112] on span "Desktop" at bounding box center [404, 115] width 13 height 7
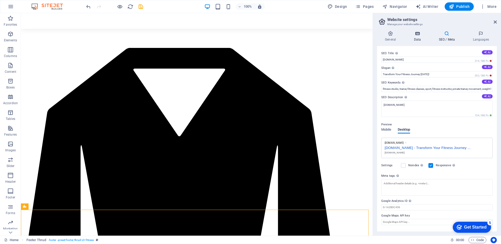
click at [417, 35] on icon at bounding box center [417, 33] width 23 height 5
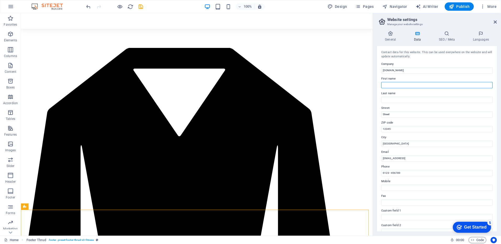
click at [400, 85] on input "First name" at bounding box center [436, 85] width 111 height 6
type input "[PERSON_NAME]"
click at [390, 100] on input "Last name" at bounding box center [436, 100] width 111 height 6
type input "[PERSON_NAME]"
click at [397, 145] on input "Berlin" at bounding box center [436, 144] width 111 height 6
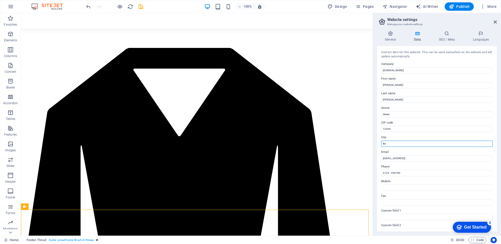
type input "B"
type input "Melbourne"
click at [449, 160] on input "4e81995951128a8c5fc1a25cc9c1c4@cpanel.local" at bounding box center [436, 158] width 111 height 6
type input "4"
type input "[EMAIL_ADDRESS][DOMAIN_NAME]"
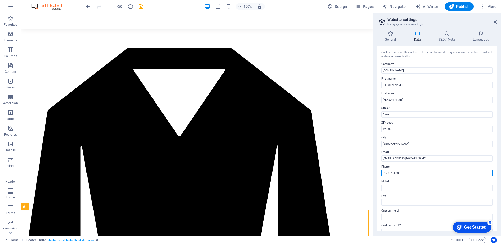
click at [402, 173] on input "0123 - 456789" at bounding box center [436, 173] width 111 height 6
type input "0"
type input "0408 171 320"
click at [403, 186] on input "Mobile" at bounding box center [436, 188] width 111 height 6
type input "0408171320"
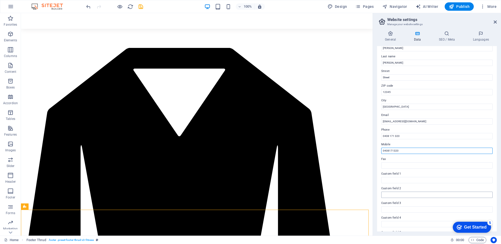
scroll to position [14, 0]
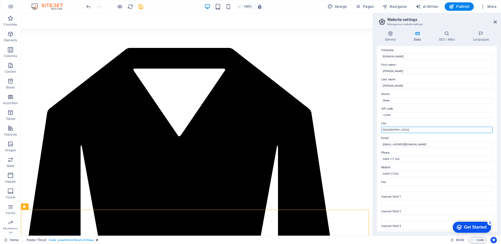
click at [404, 130] on input "Melbourne" at bounding box center [436, 130] width 111 height 6
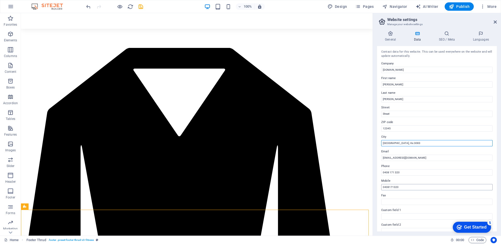
scroll to position [0, 0]
type input "[GEOGRAPHIC_DATA], Vic 3083"
click at [390, 36] on icon at bounding box center [390, 33] width 27 height 5
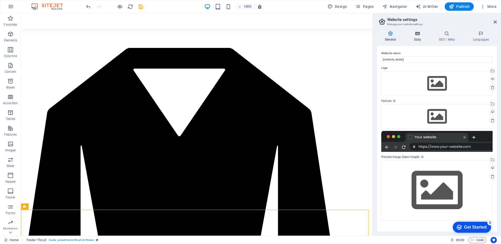
click at [418, 36] on icon at bounding box center [417, 33] width 23 height 5
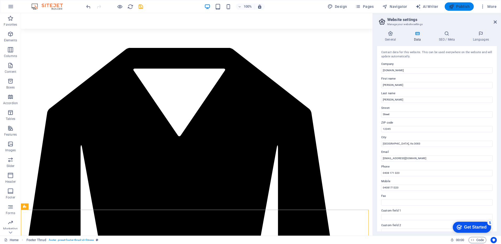
click at [460, 6] on span "Publish" at bounding box center [459, 6] width 21 height 5
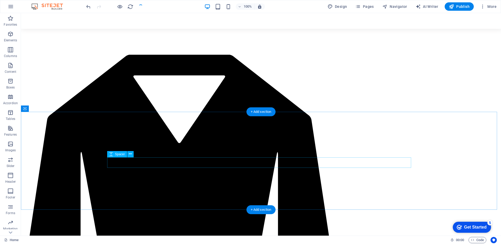
scroll to position [1153, 0]
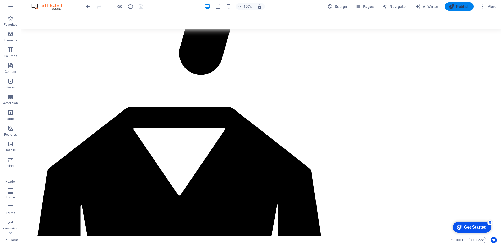
click at [458, 6] on span "Publish" at bounding box center [459, 6] width 21 height 5
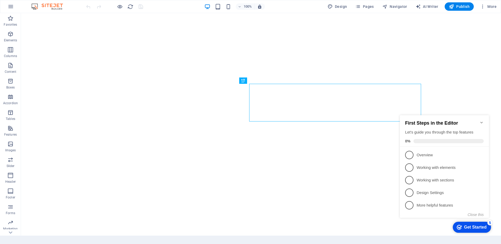
click at [482, 121] on icon "Minimize checklist" at bounding box center [482, 123] width 4 height 4
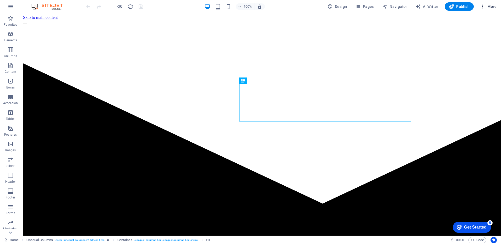
click at [489, 5] on span "More" at bounding box center [488, 6] width 17 height 5
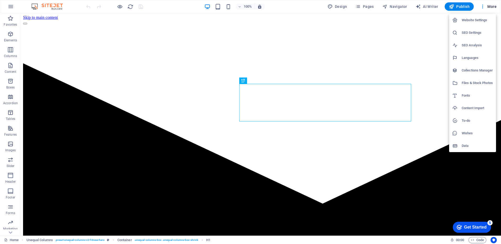
click at [483, 19] on h6 "Website Settings" at bounding box center [477, 20] width 31 height 6
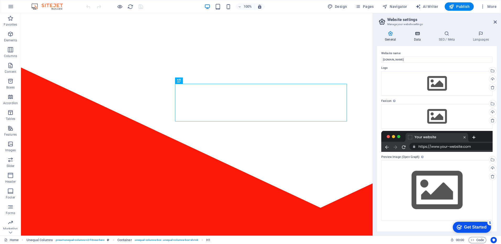
click at [416, 35] on icon at bounding box center [417, 33] width 23 height 5
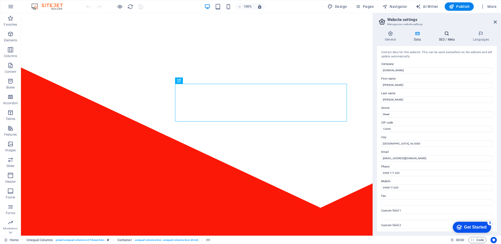
click at [448, 35] on icon at bounding box center [447, 33] width 32 height 5
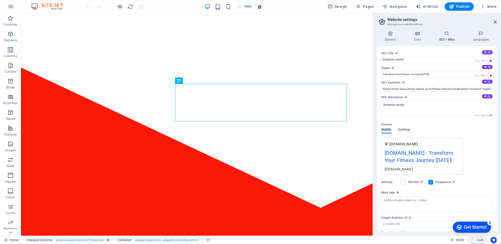
click at [499, 21] on aside "Website settings Manage your website settings General Data SEO / Meta Languages…" at bounding box center [437, 124] width 128 height 223
click at [495, 20] on icon at bounding box center [495, 22] width 3 height 4
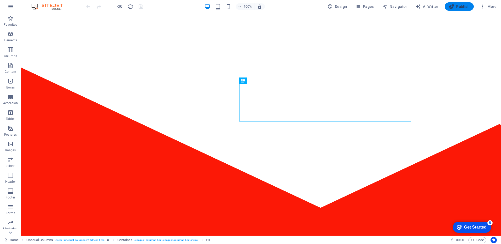
click at [461, 6] on span "Publish" at bounding box center [459, 6] width 21 height 5
